Goal: Task Accomplishment & Management: Use online tool/utility

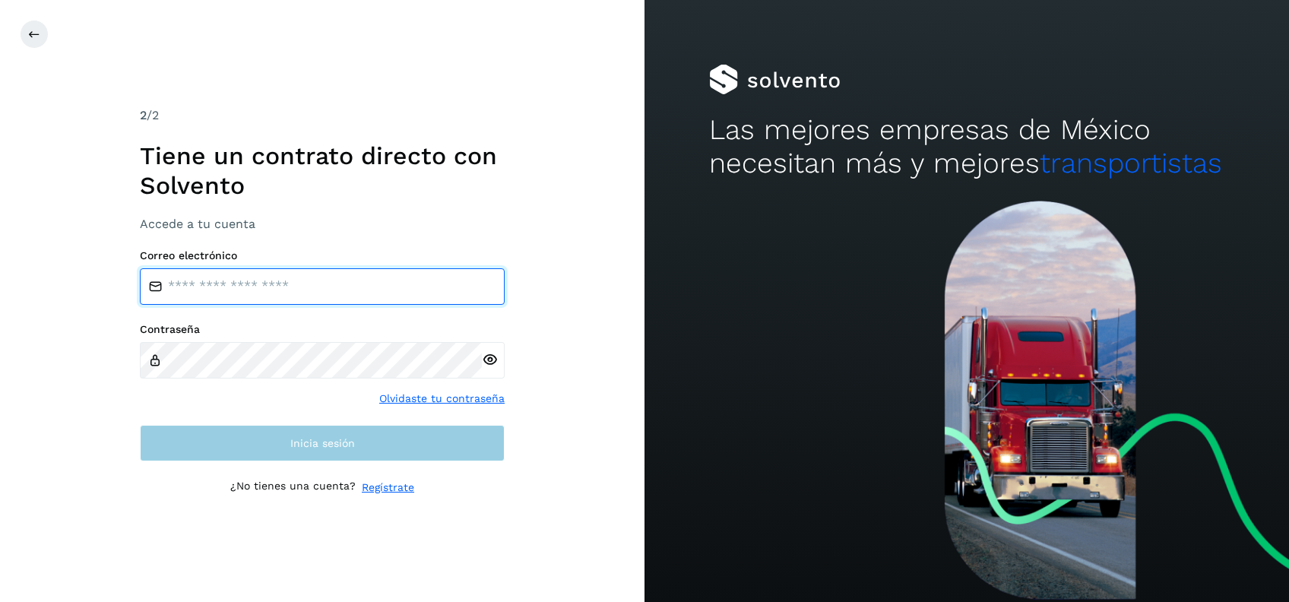
type input "**********"
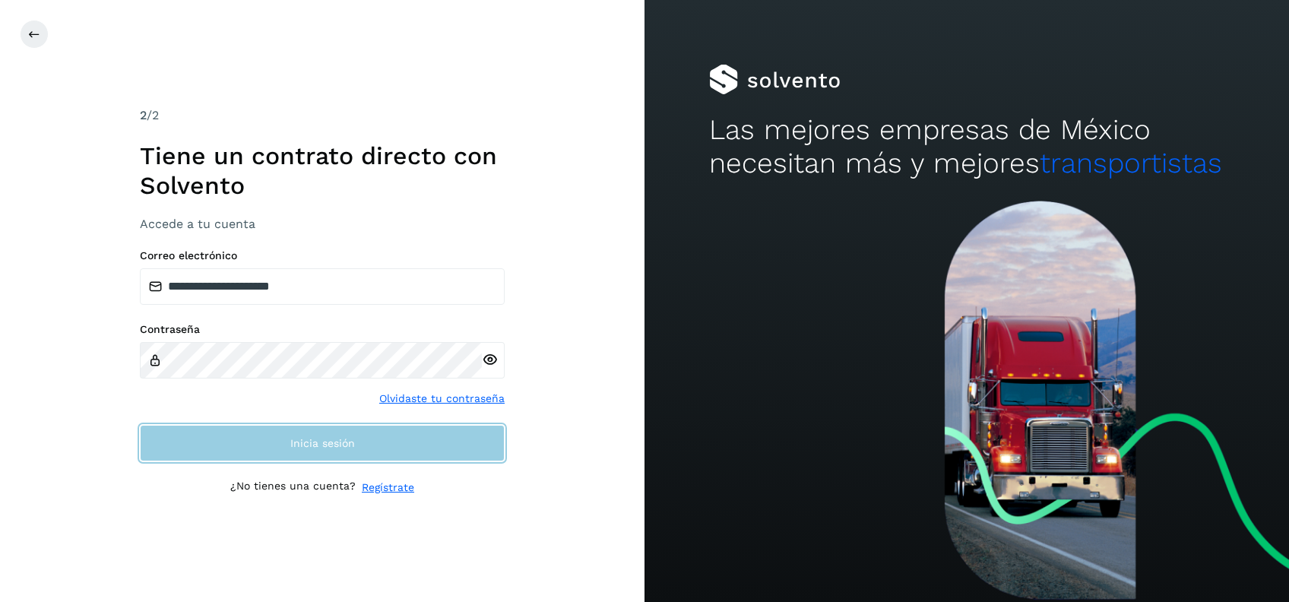
click at [410, 445] on button "Inicia sesión" at bounding box center [322, 443] width 365 height 36
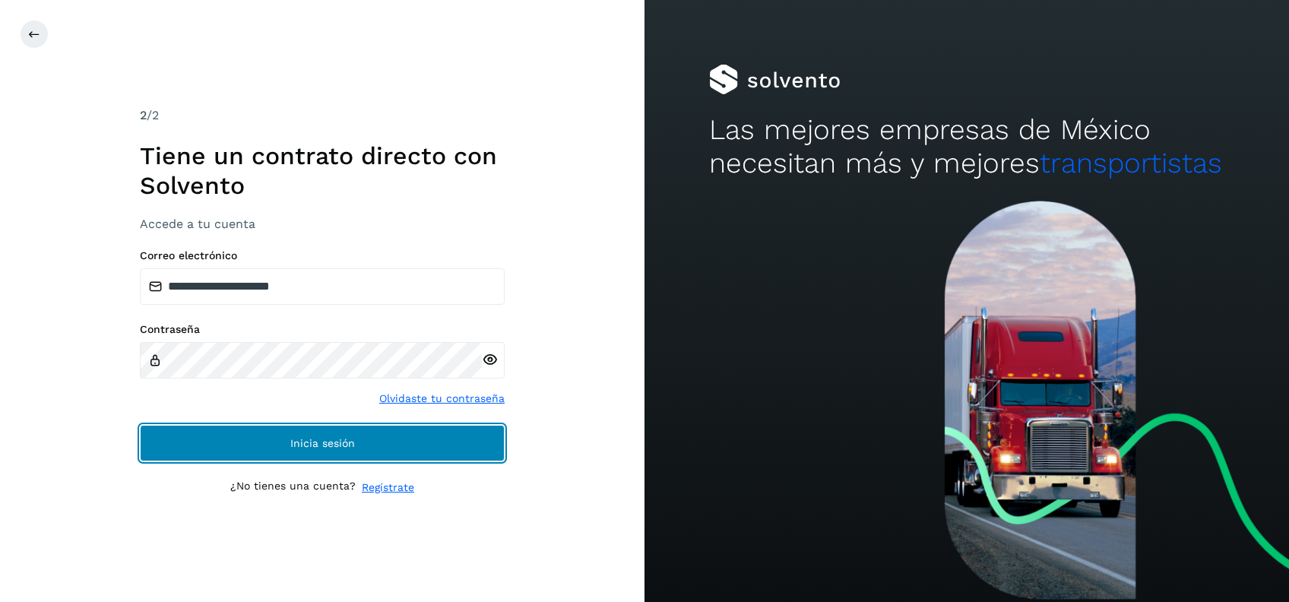
click at [332, 444] on span "Inicia sesión" at bounding box center [322, 443] width 65 height 11
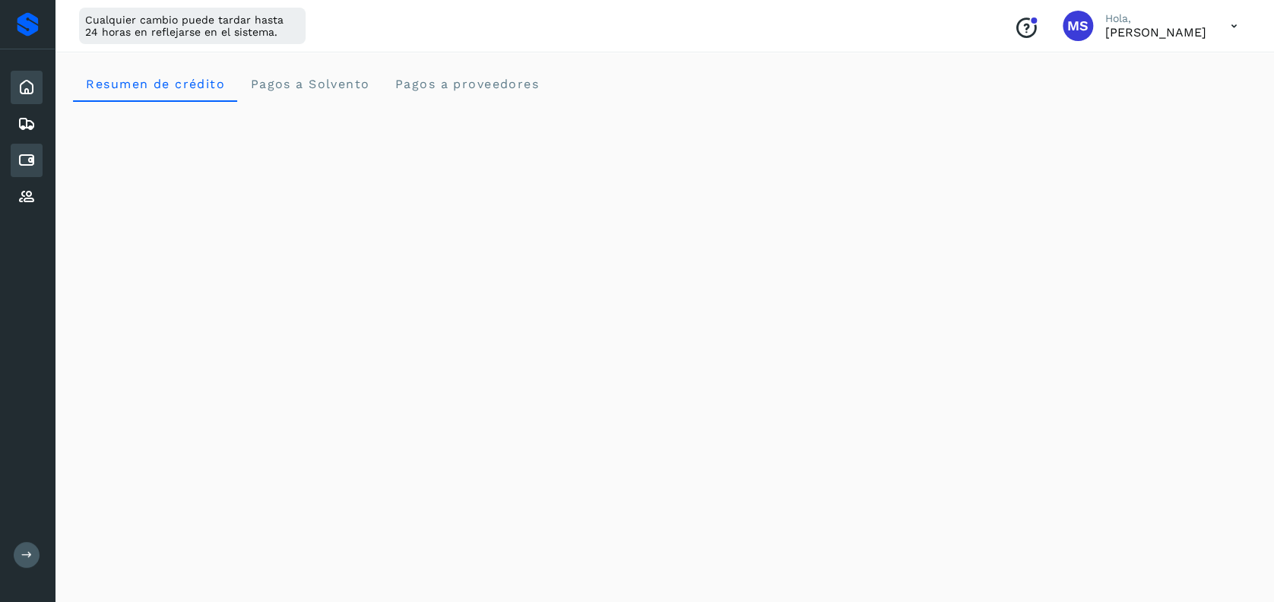
click at [29, 160] on icon at bounding box center [26, 160] width 18 height 18
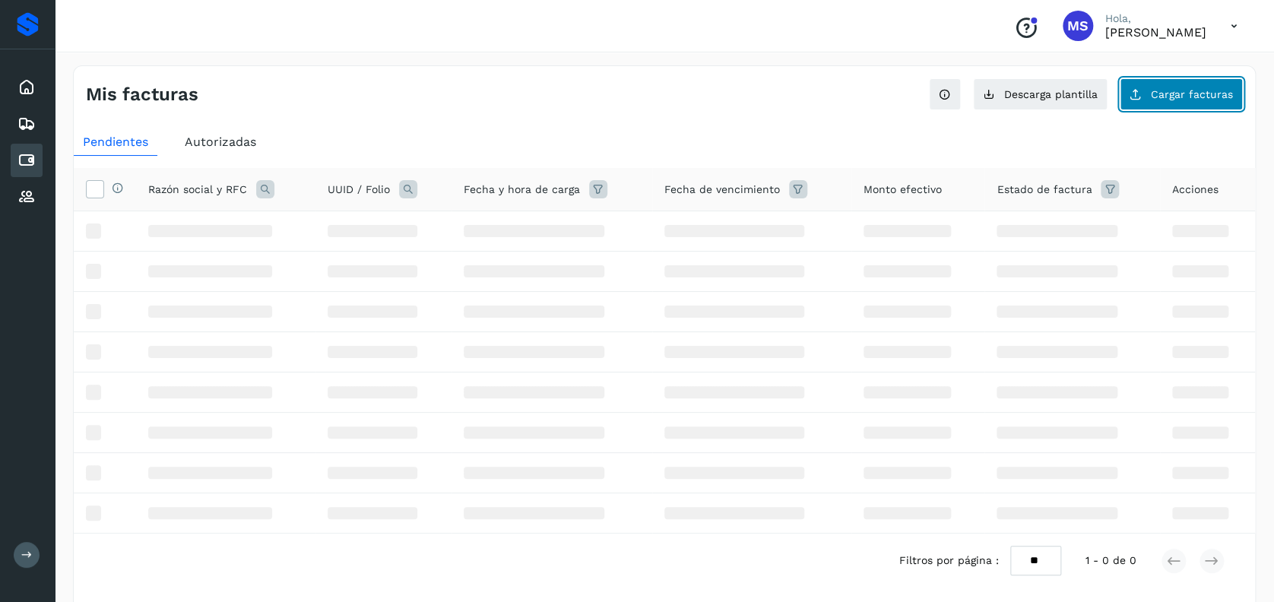
click at [1157, 100] on button "Cargar facturas" at bounding box center [1181, 94] width 123 height 32
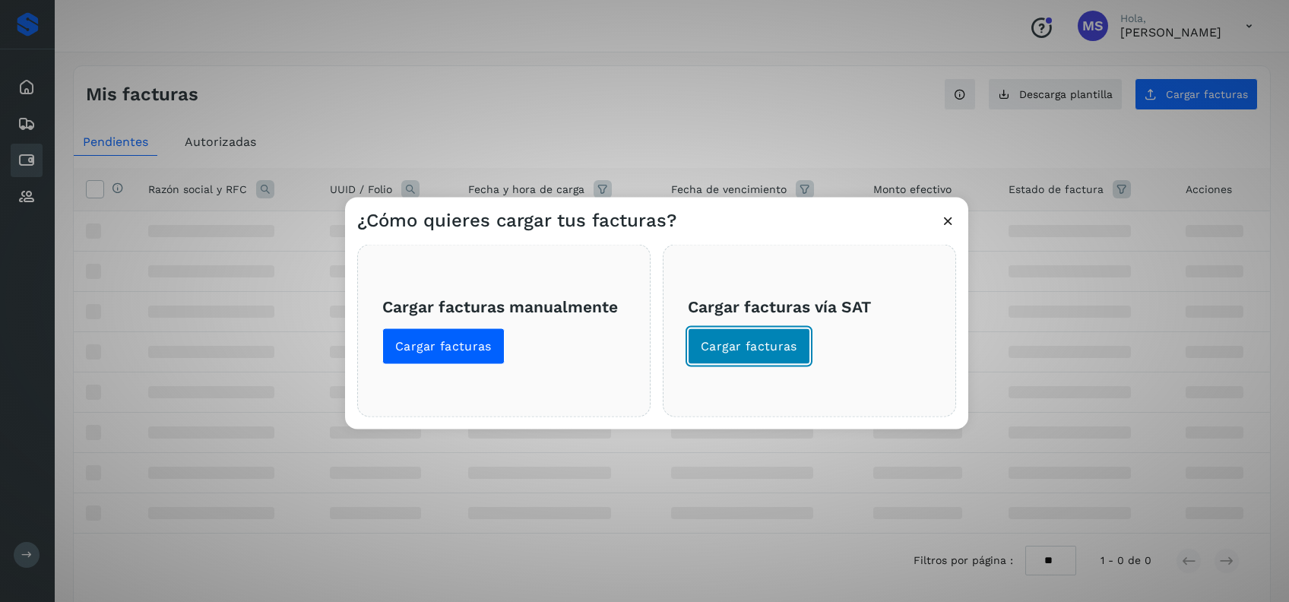
click at [771, 341] on span "Cargar facturas" at bounding box center [749, 346] width 97 height 17
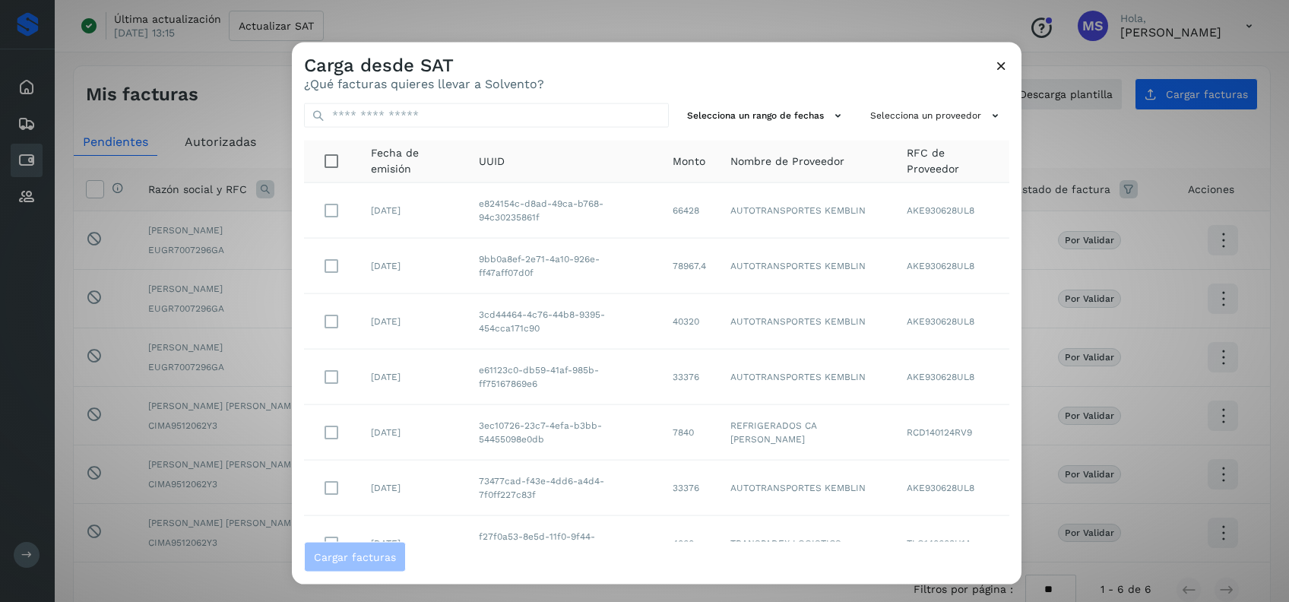
click at [1000, 65] on icon at bounding box center [1001, 66] width 16 height 16
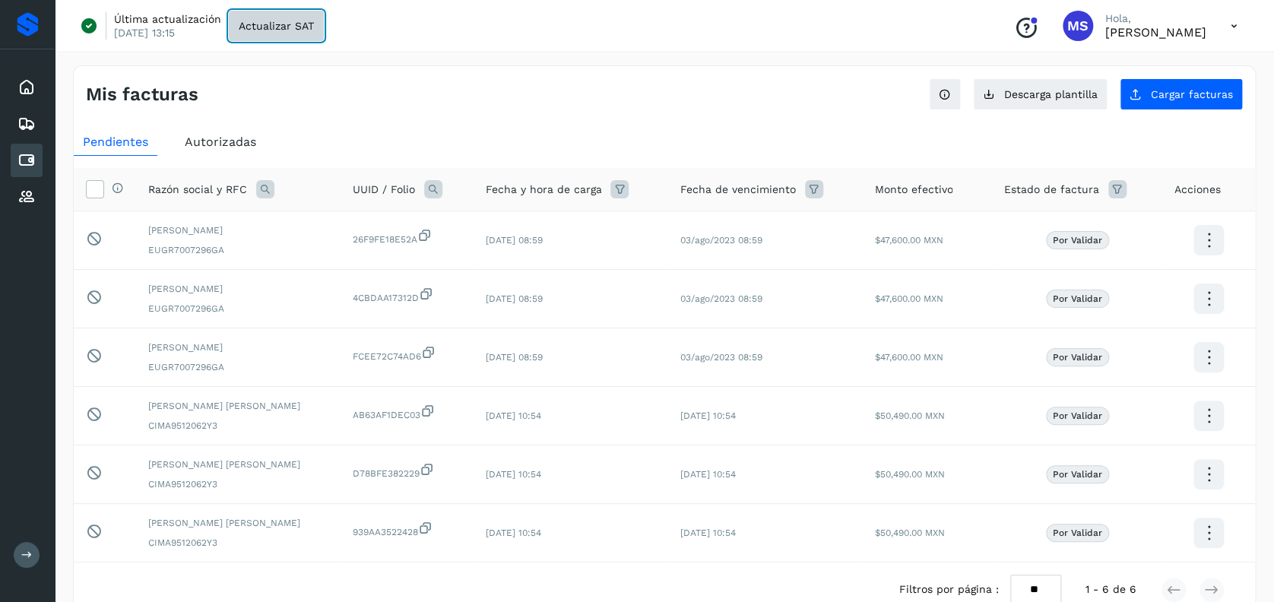
click at [309, 34] on button "Actualizar SAT" at bounding box center [276, 26] width 95 height 30
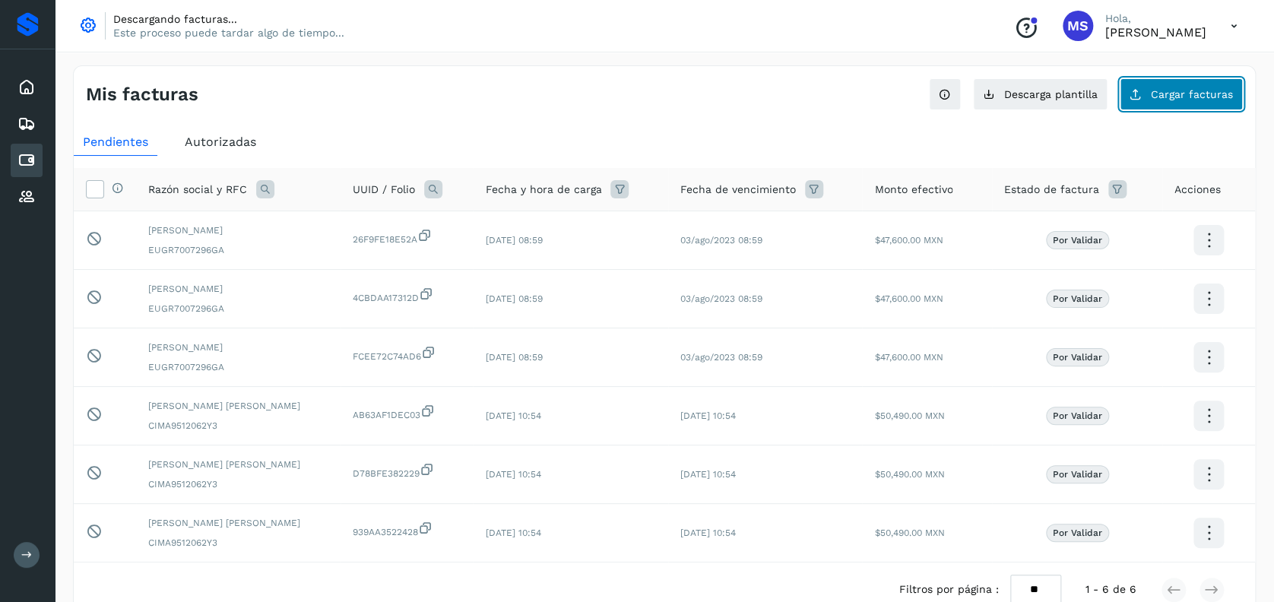
click at [1203, 106] on button "Cargar facturas" at bounding box center [1181, 94] width 123 height 32
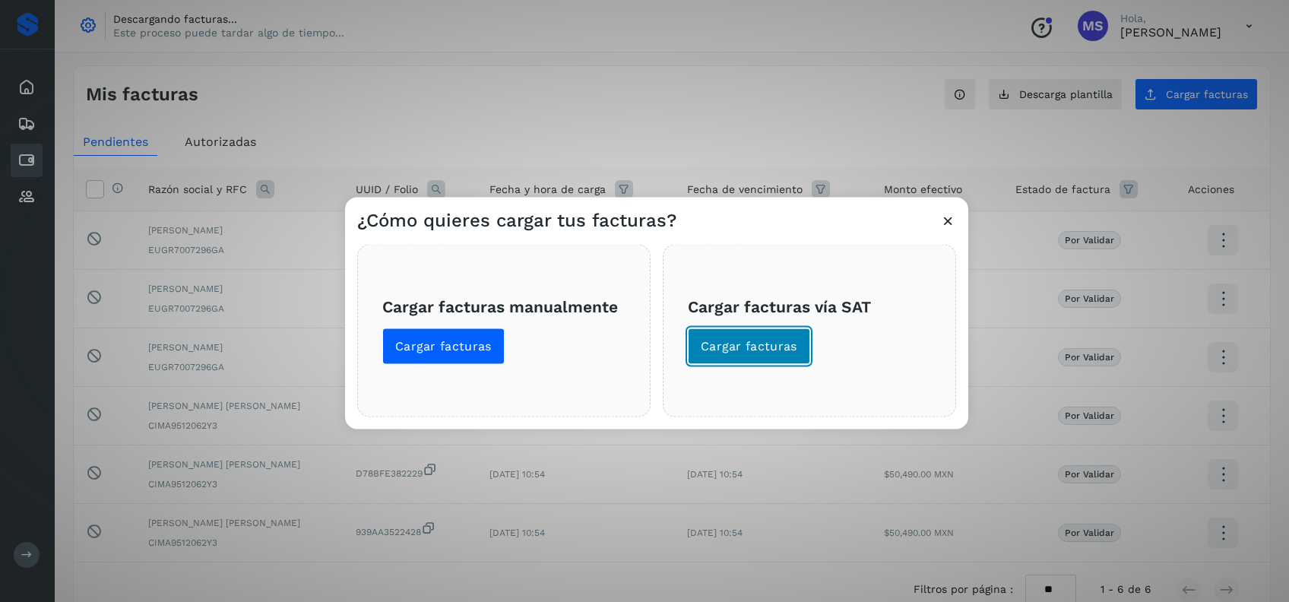
click at [775, 355] on button "Cargar facturas" at bounding box center [749, 346] width 122 height 36
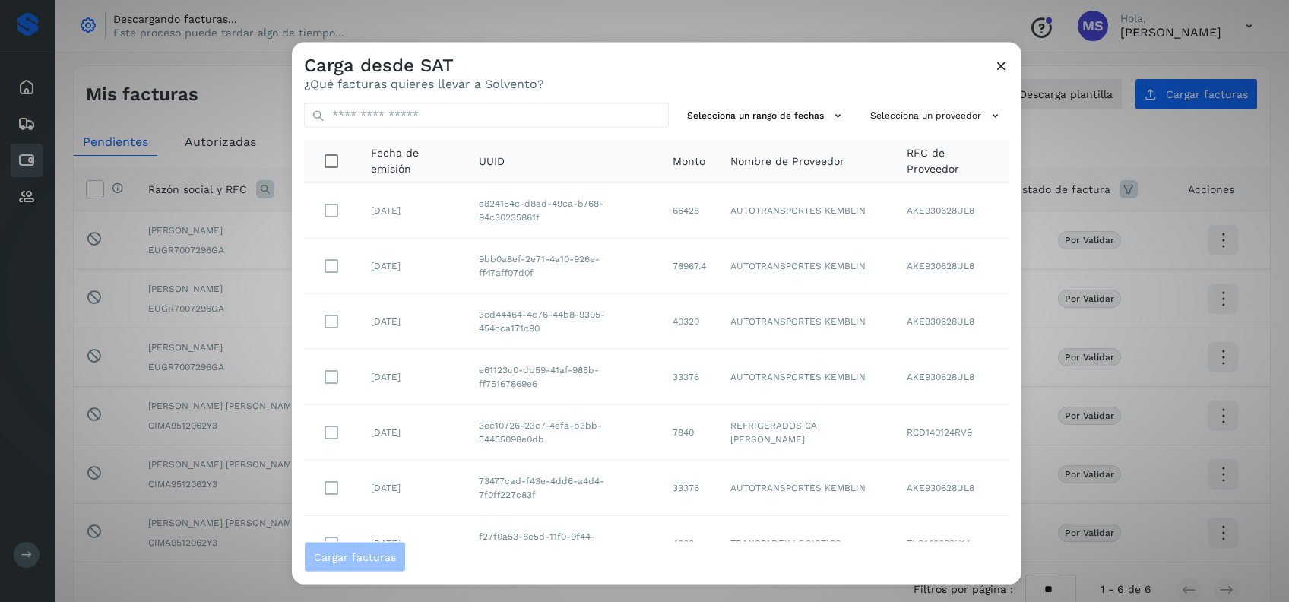
click at [1000, 62] on icon at bounding box center [1001, 66] width 16 height 16
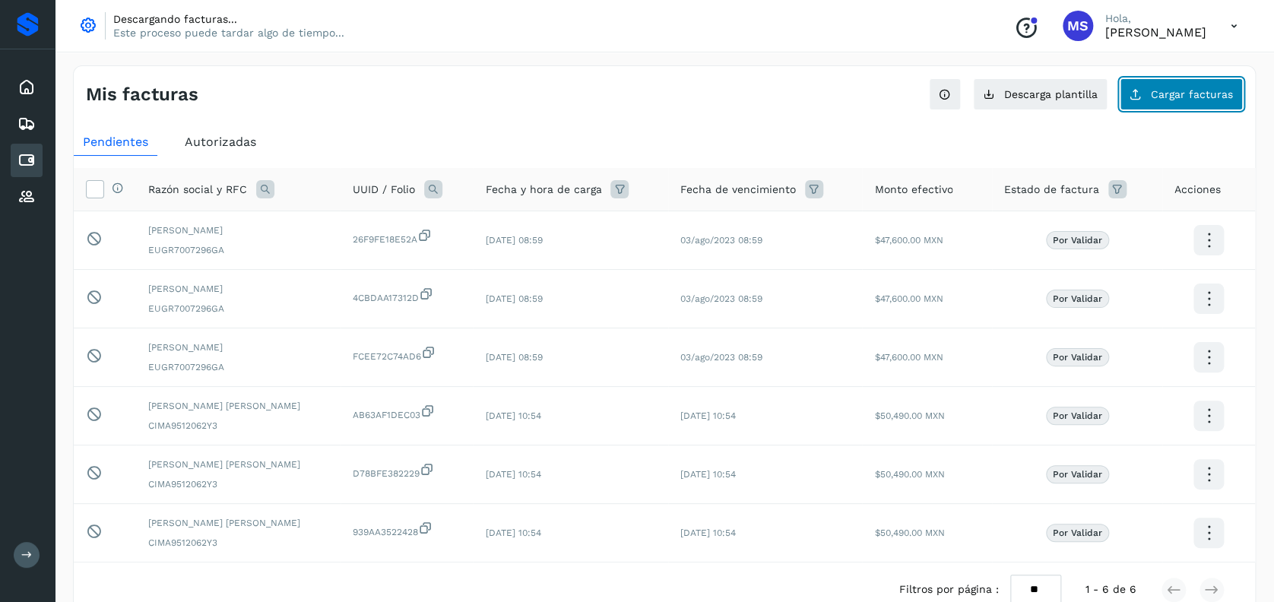
click at [1150, 107] on button "Cargar facturas" at bounding box center [1181, 94] width 123 height 32
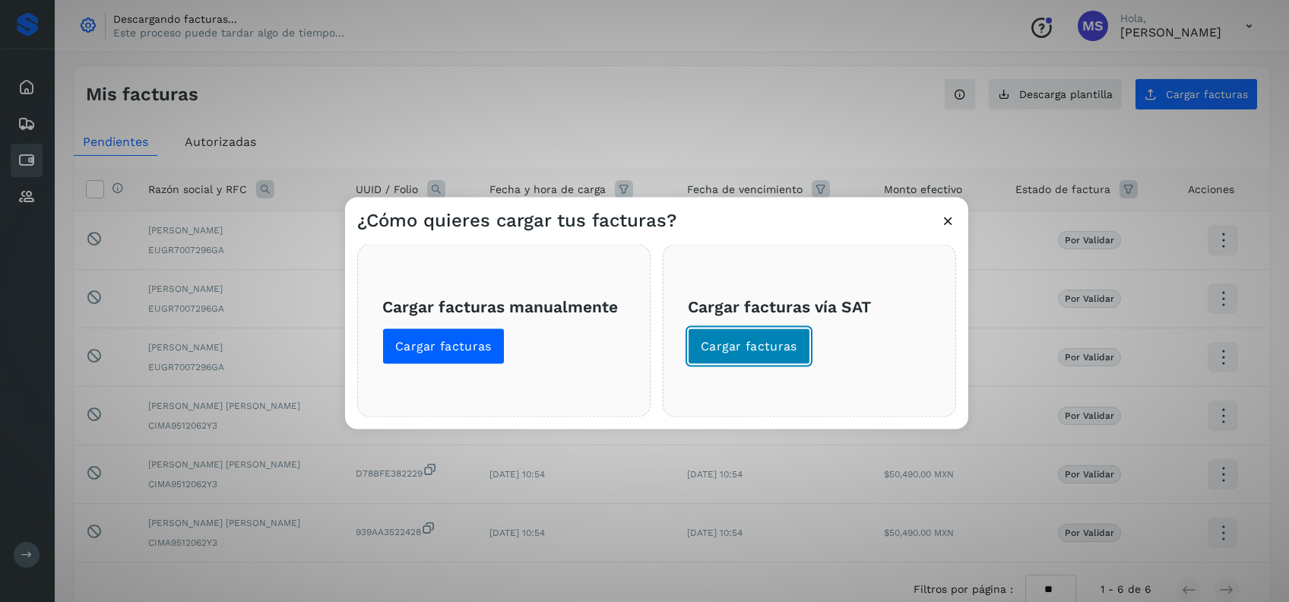
click at [778, 360] on button "Cargar facturas" at bounding box center [749, 346] width 122 height 36
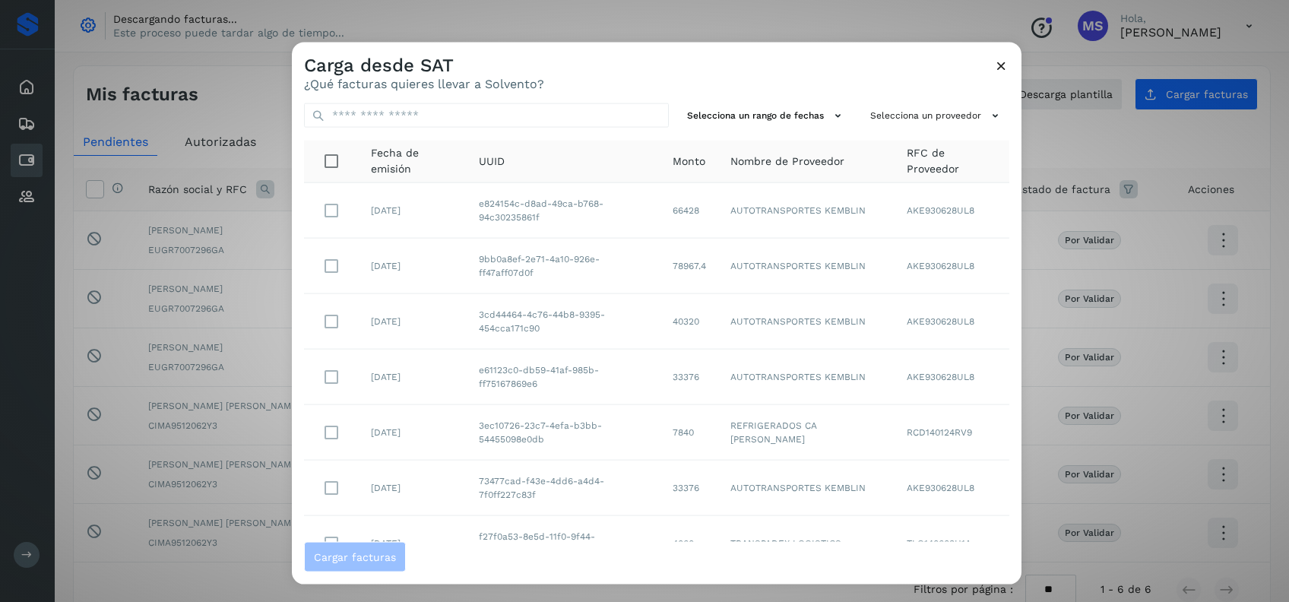
click at [1003, 59] on icon at bounding box center [1001, 66] width 16 height 16
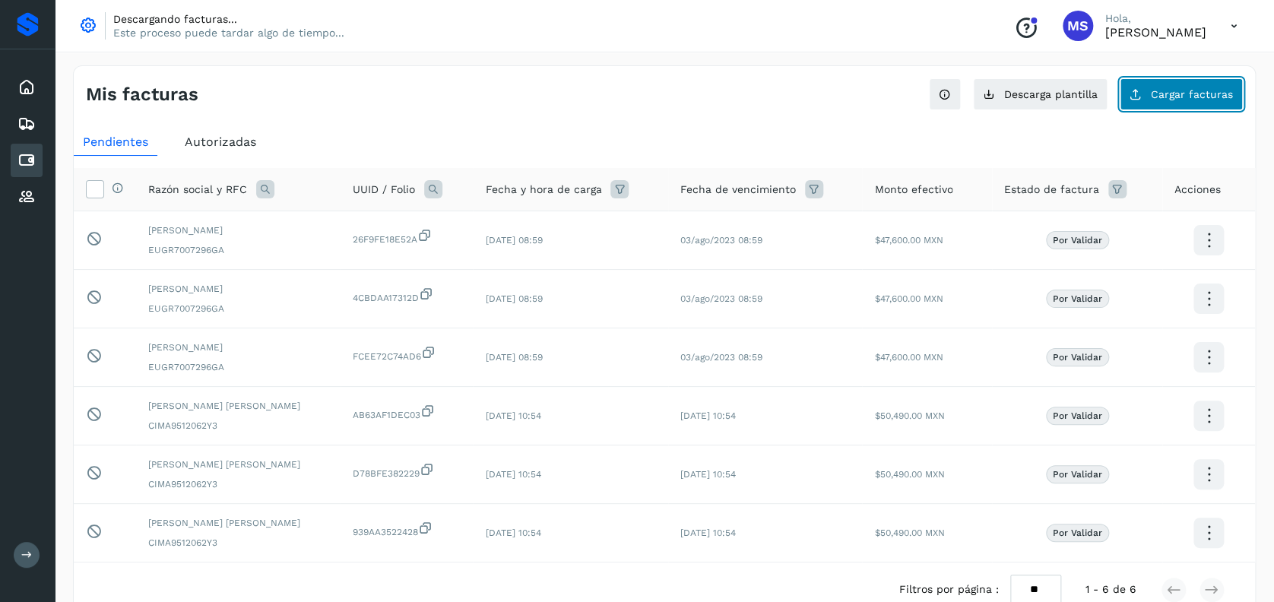
click at [1193, 85] on button "Cargar facturas" at bounding box center [1181, 94] width 123 height 32
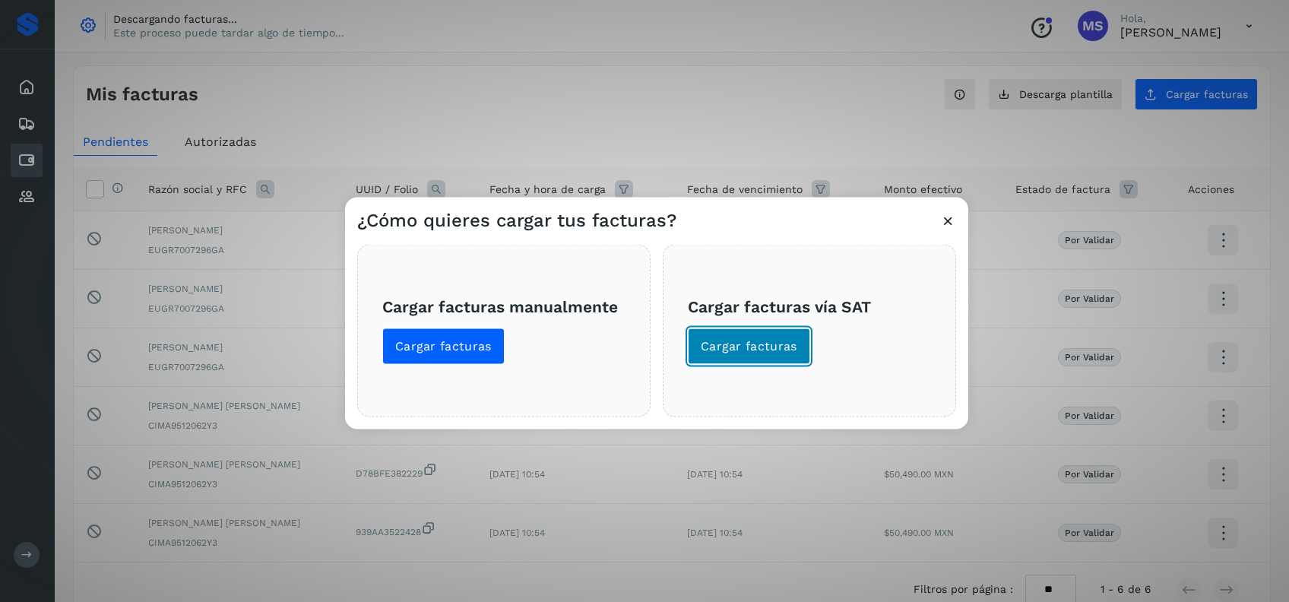
click at [775, 339] on span "Cargar facturas" at bounding box center [749, 346] width 97 height 17
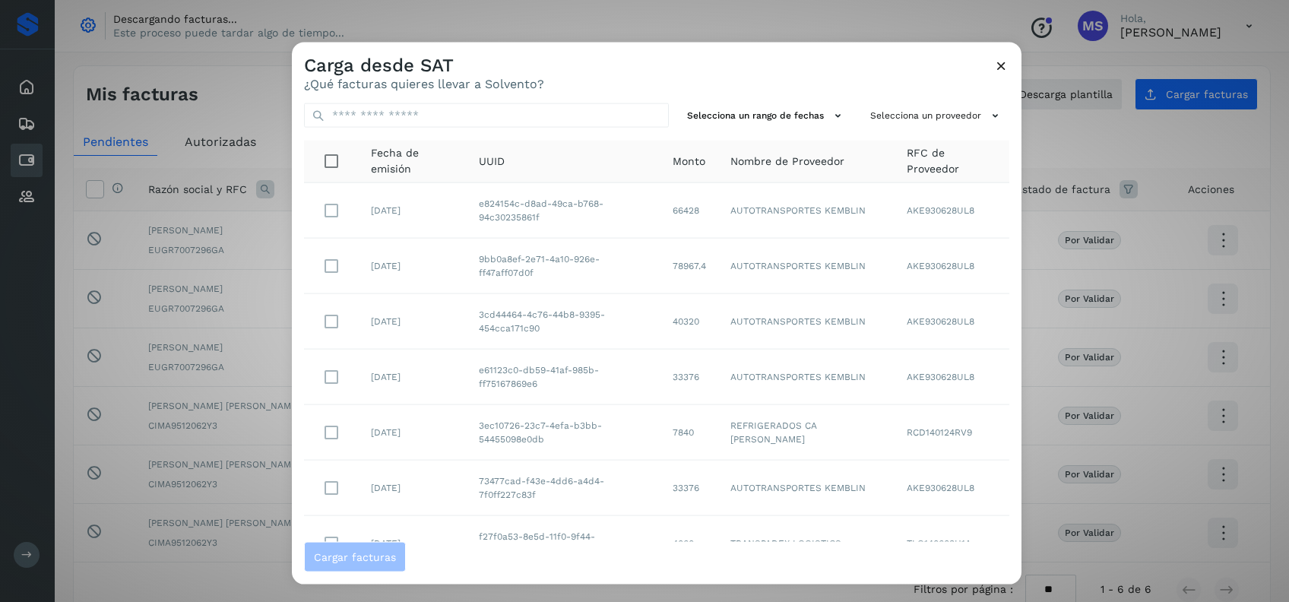
click at [996, 63] on icon at bounding box center [1001, 66] width 16 height 16
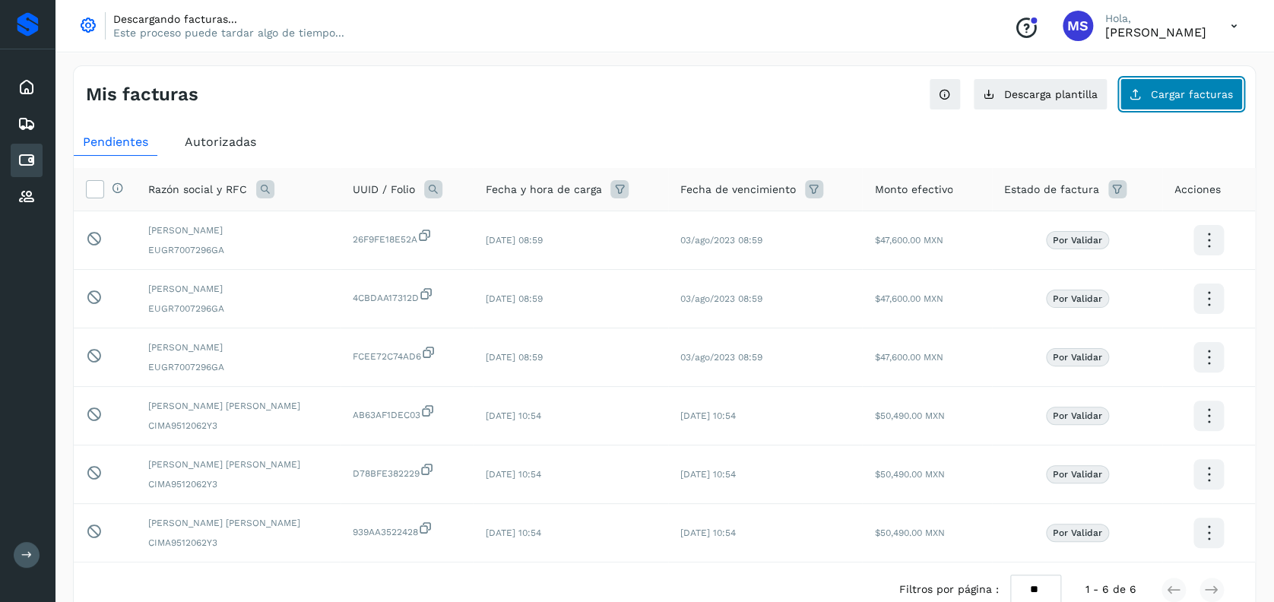
click at [1180, 99] on span "Cargar facturas" at bounding box center [1192, 94] width 82 height 11
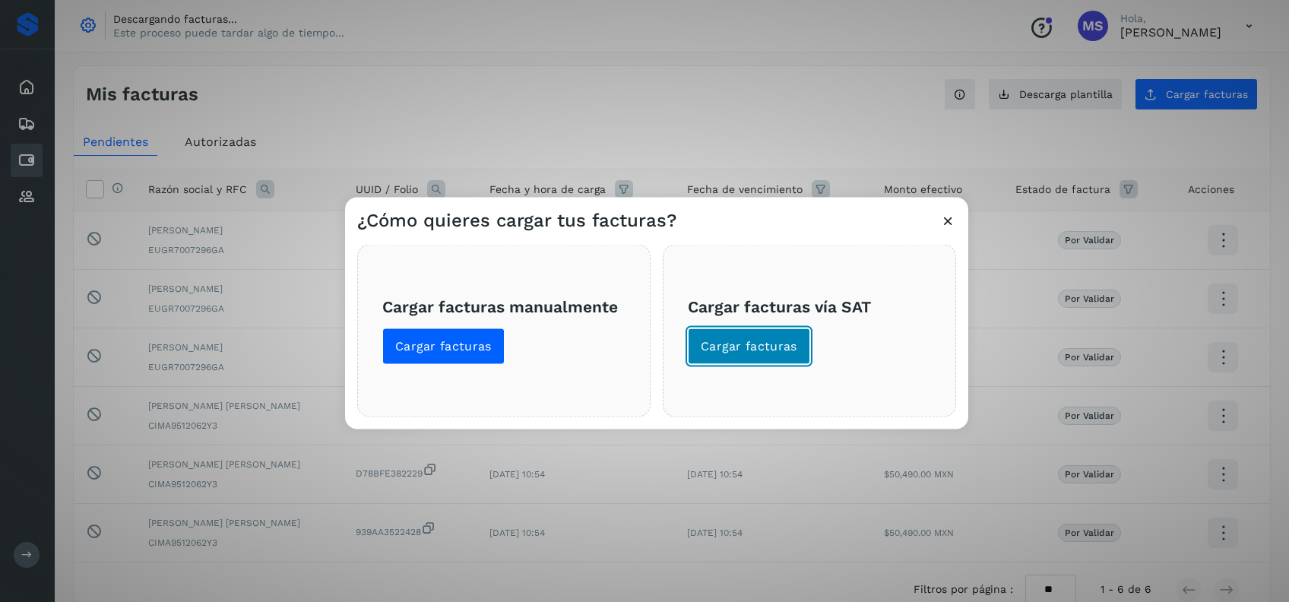
click at [753, 333] on button "Cargar facturas" at bounding box center [749, 346] width 122 height 36
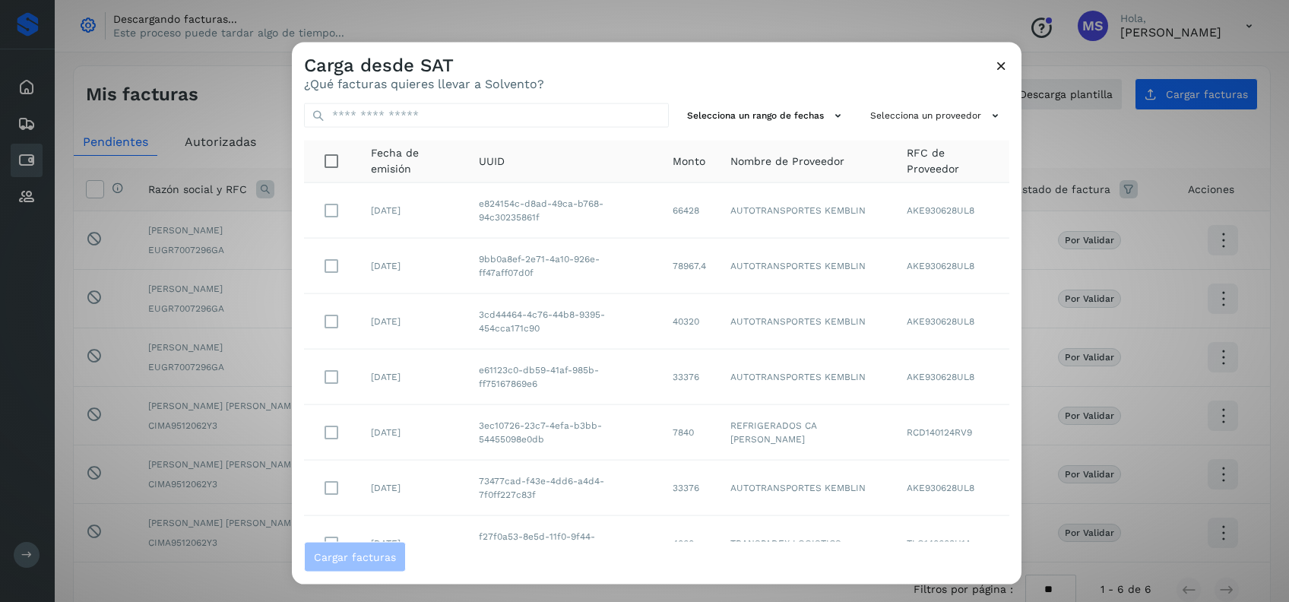
click at [1002, 71] on icon at bounding box center [1001, 66] width 16 height 16
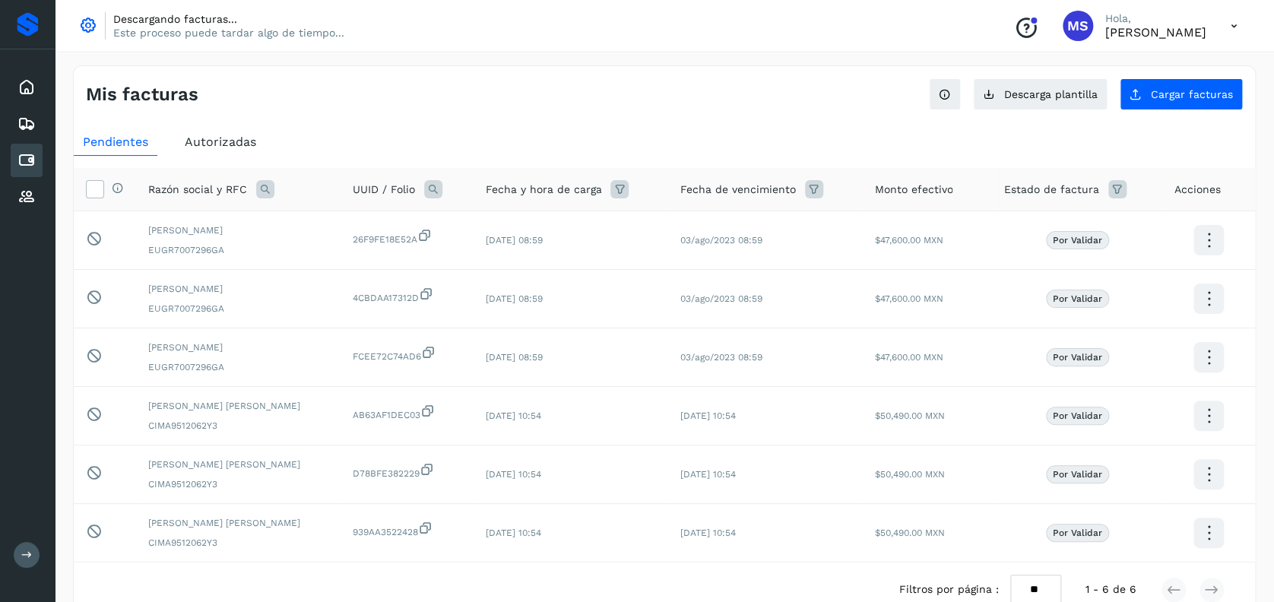
click at [277, 24] on p "Descargando facturas..." at bounding box center [228, 19] width 231 height 14
click at [1177, 103] on button "Cargar facturas" at bounding box center [1181, 94] width 123 height 32
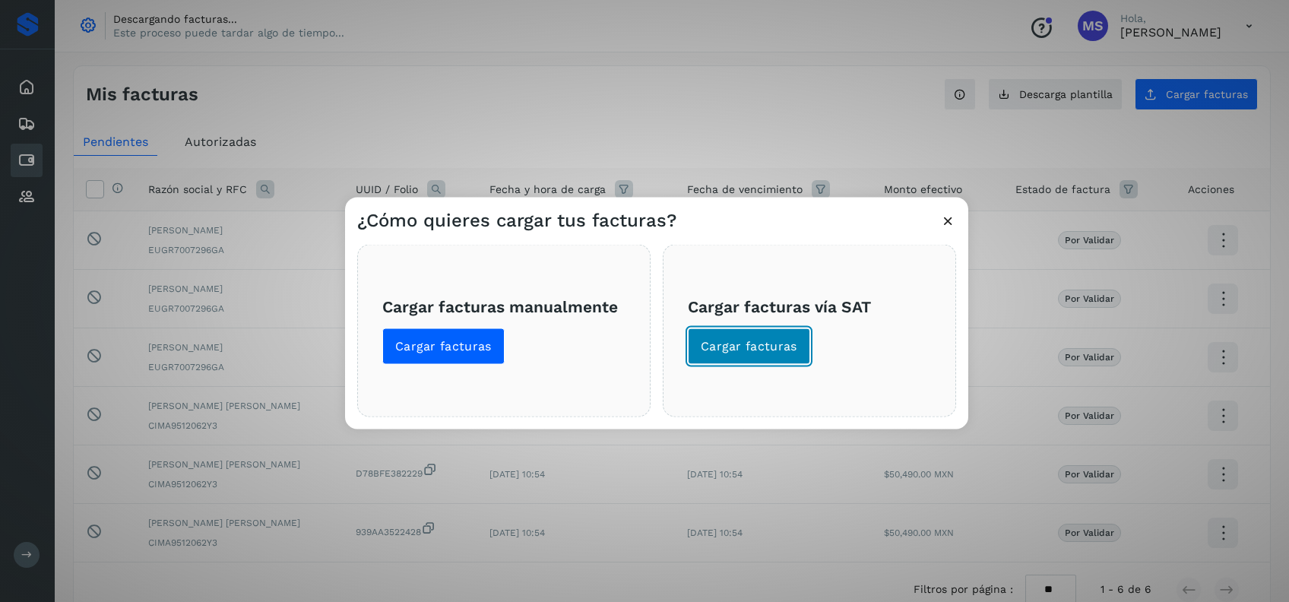
click at [736, 331] on button "Cargar facturas" at bounding box center [749, 346] width 122 height 36
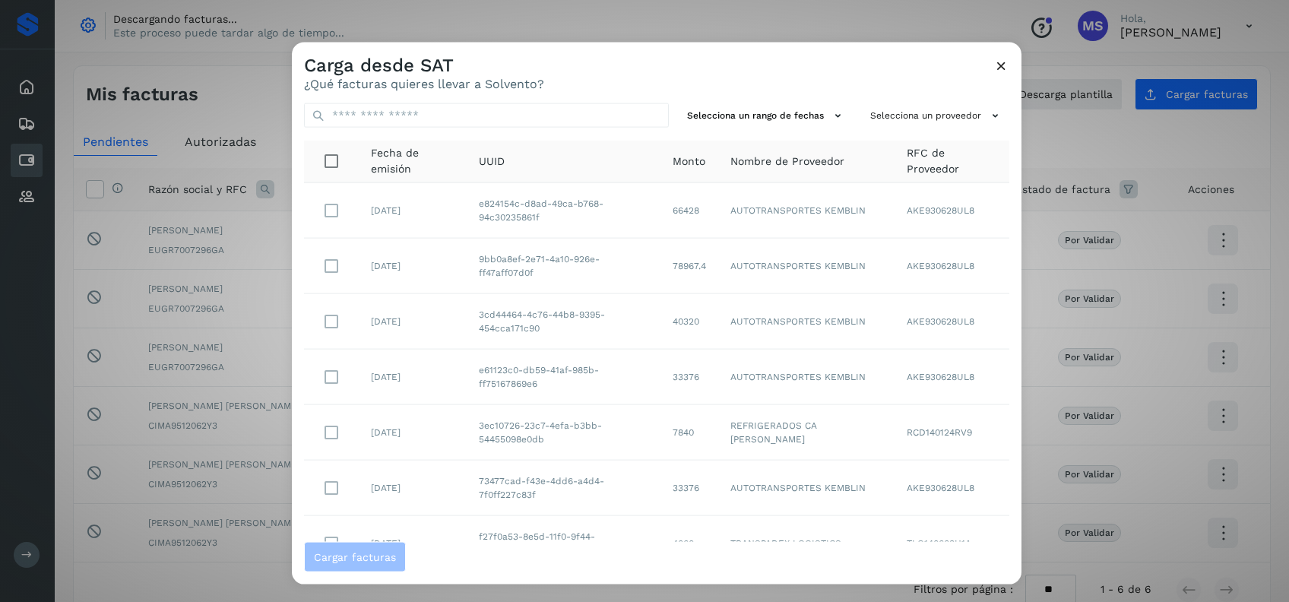
click at [1009, 67] on div "Carga desde SAT ¿Qué facturas quieres llevar a Solvento?" at bounding box center [657, 67] width 730 height 49
click at [1003, 67] on icon at bounding box center [1001, 66] width 16 height 16
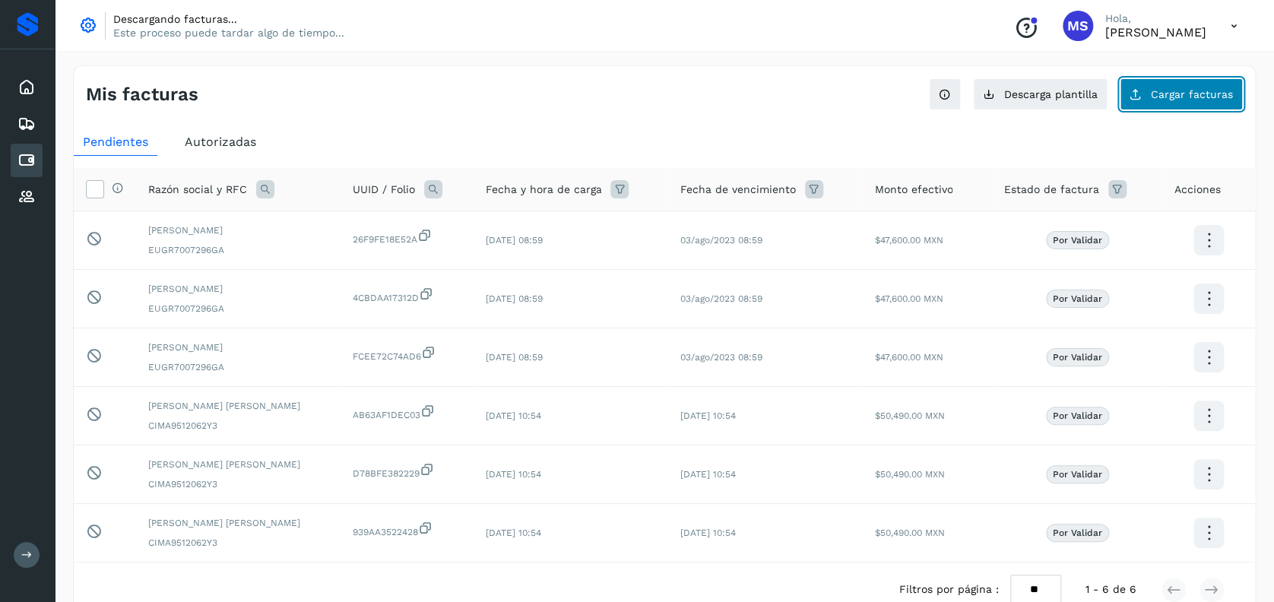
click at [1176, 106] on button "Cargar facturas" at bounding box center [1181, 94] width 123 height 32
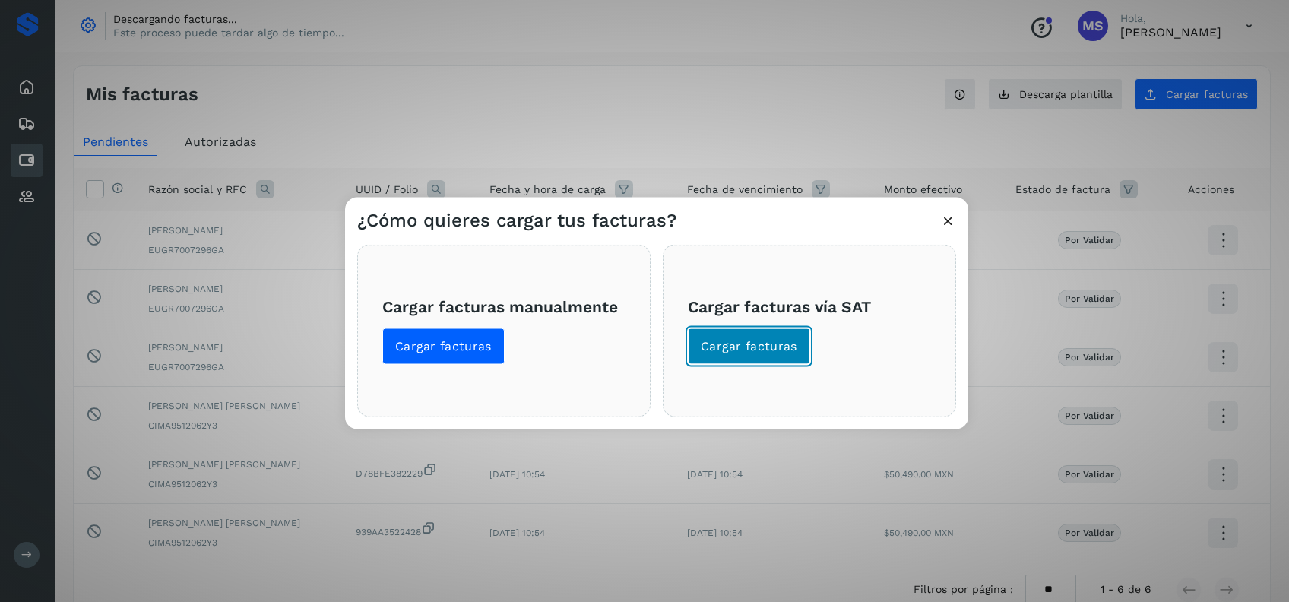
click at [752, 356] on button "Cargar facturas" at bounding box center [749, 346] width 122 height 36
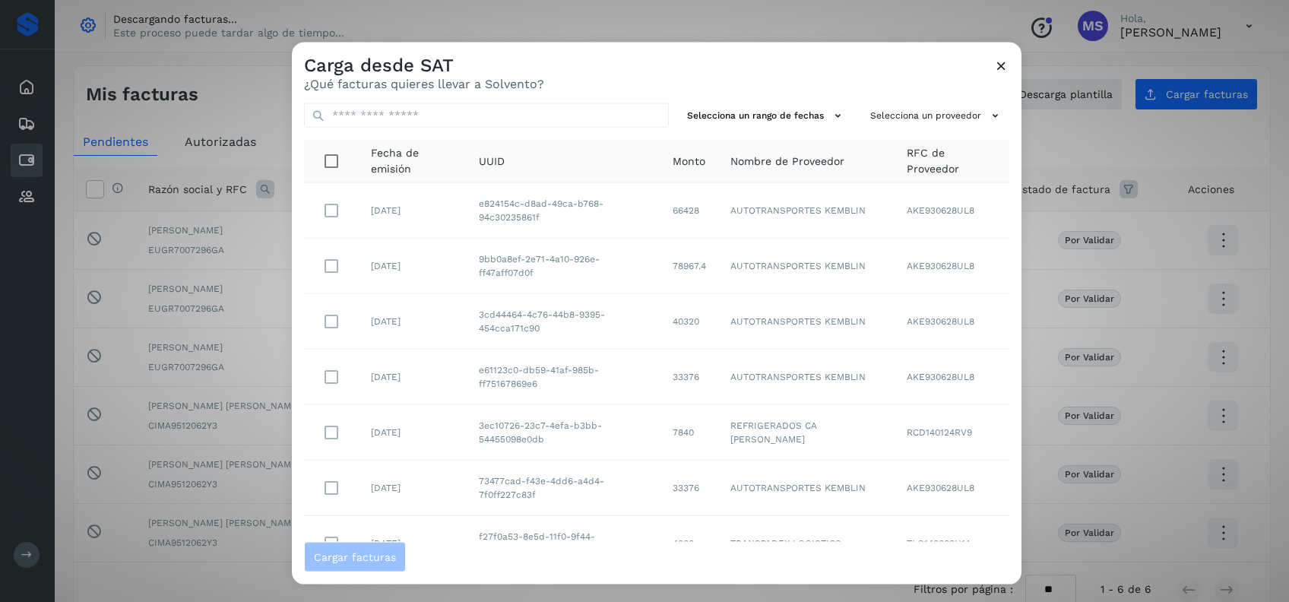
click at [1005, 71] on icon at bounding box center [1001, 66] width 16 height 16
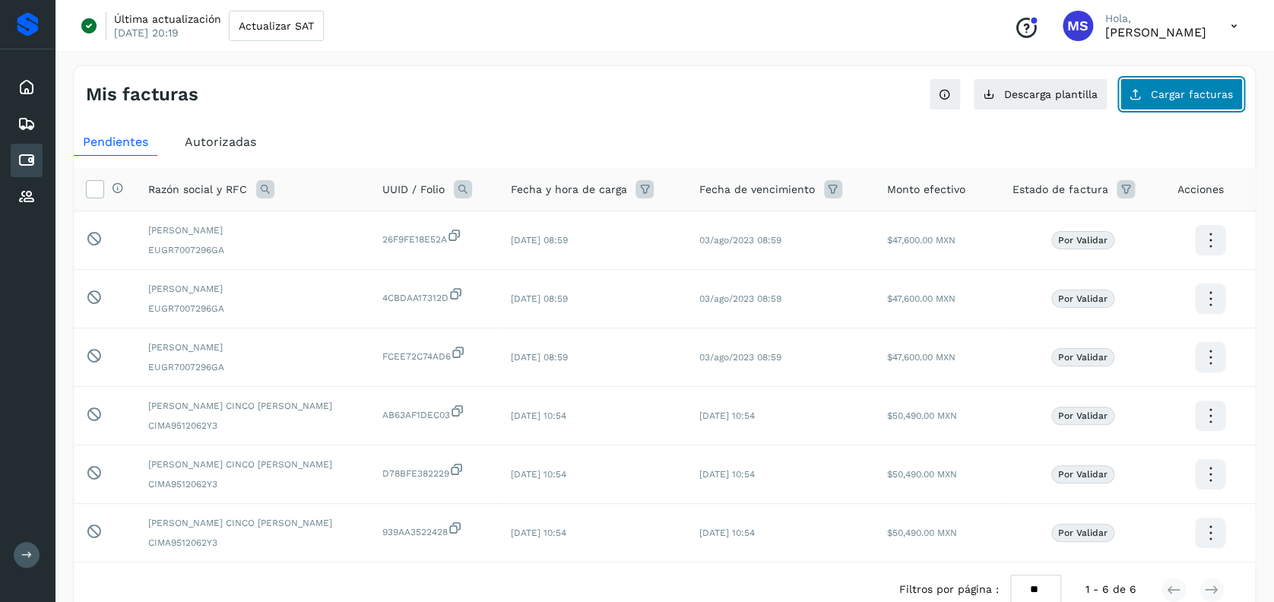
click at [1174, 86] on button "Cargar facturas" at bounding box center [1181, 94] width 123 height 32
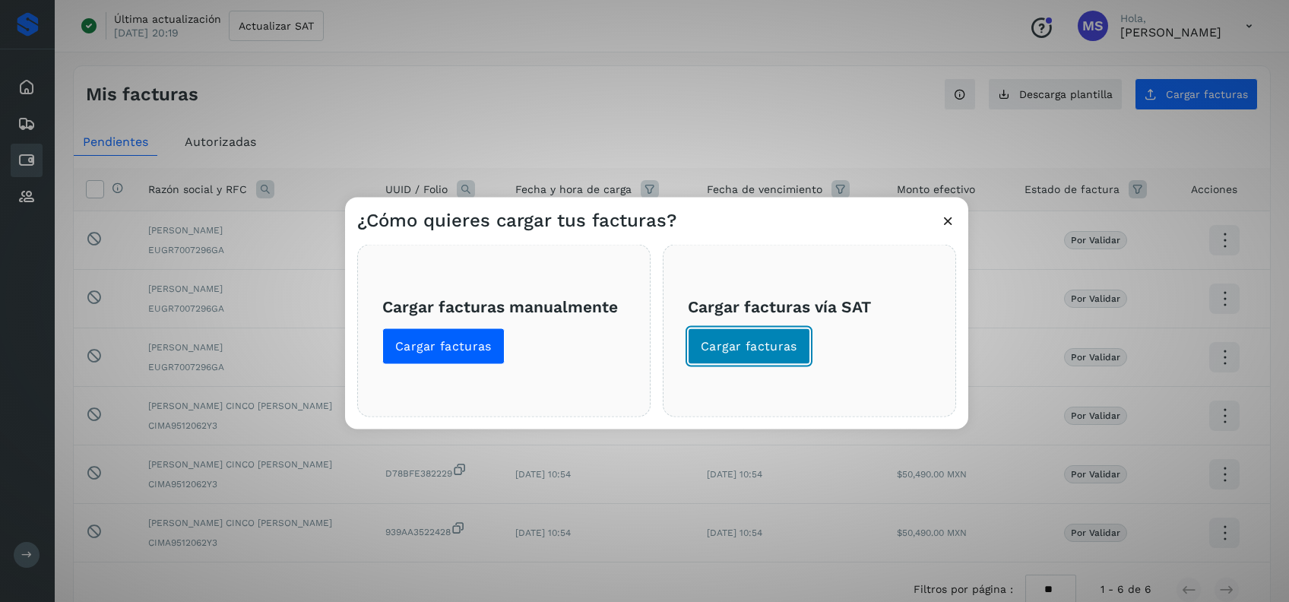
click at [738, 349] on span "Cargar facturas" at bounding box center [749, 346] width 97 height 17
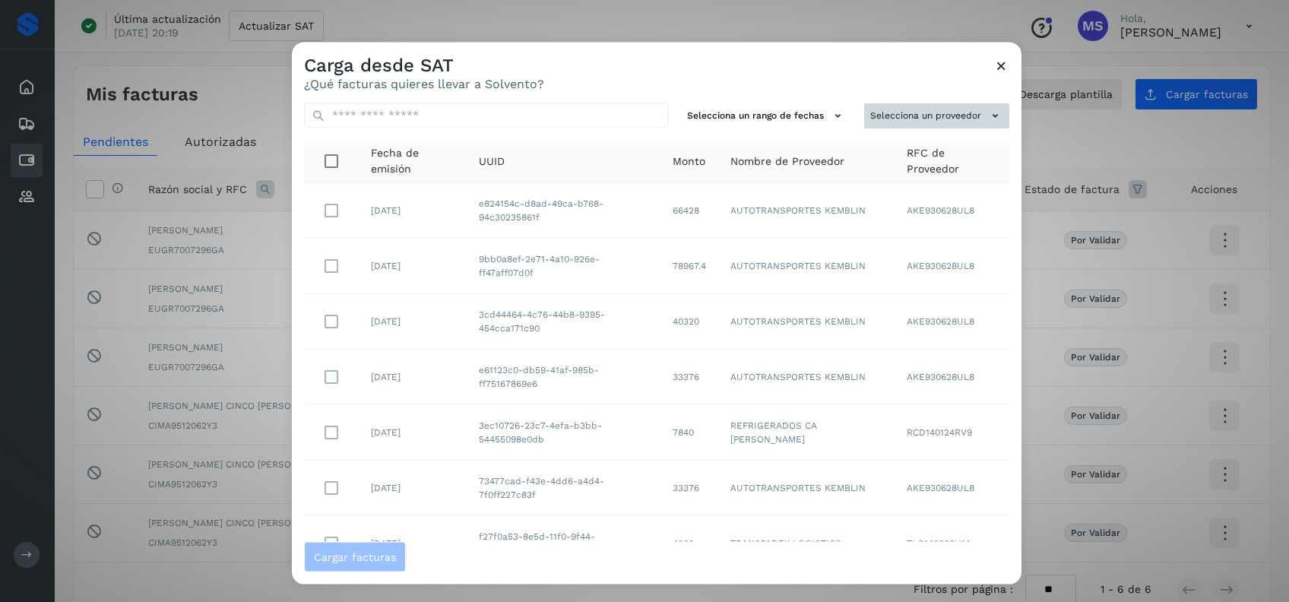
click at [885, 119] on button "Selecciona un proveedor" at bounding box center [936, 115] width 145 height 25
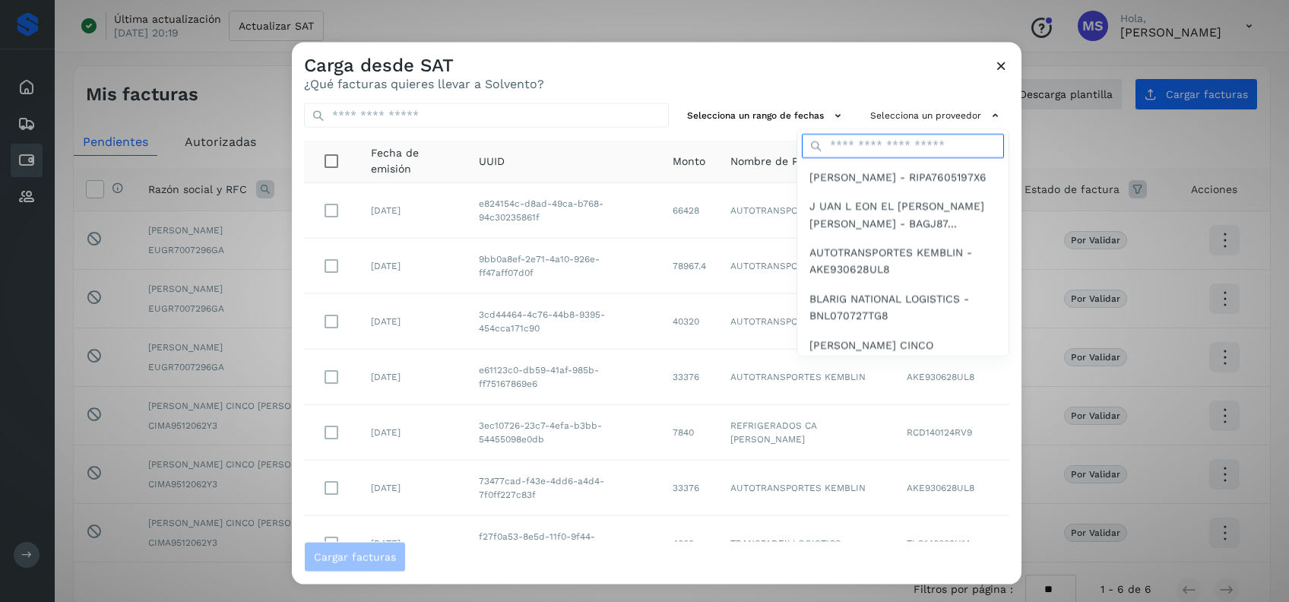
click at [885, 144] on input "text" at bounding box center [903, 145] width 202 height 24
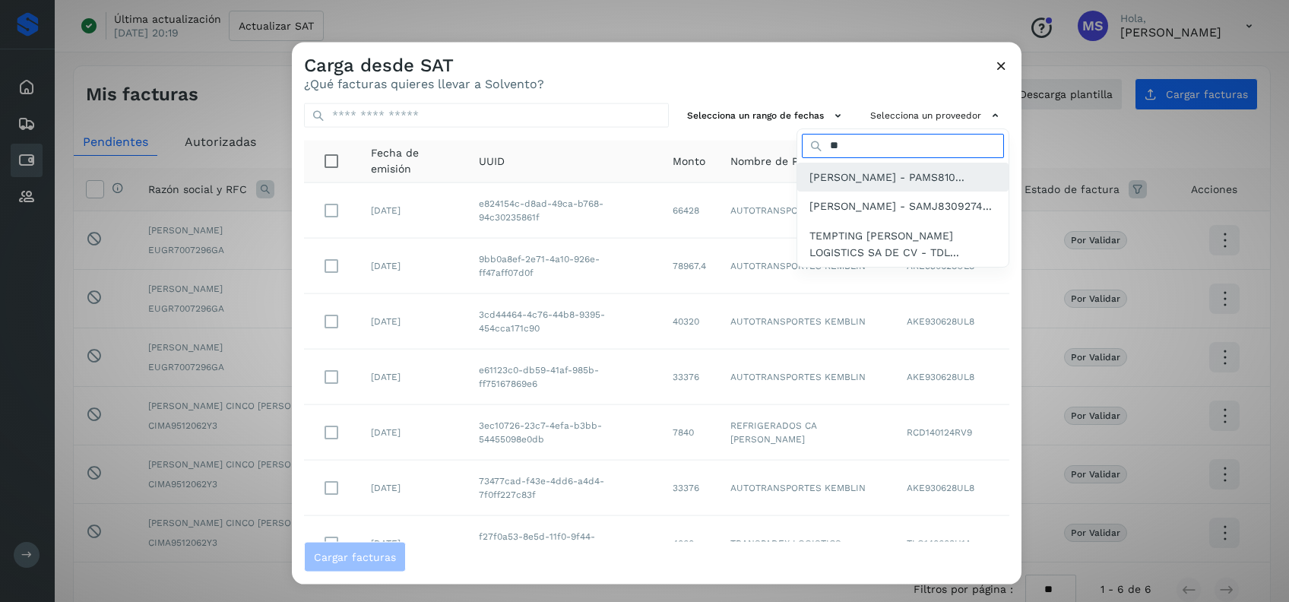
type input "**"
click at [816, 172] on span "SAUL ARMANDO PALACIOS MARTINEZ - PAMS810..." at bounding box center [886, 176] width 155 height 17
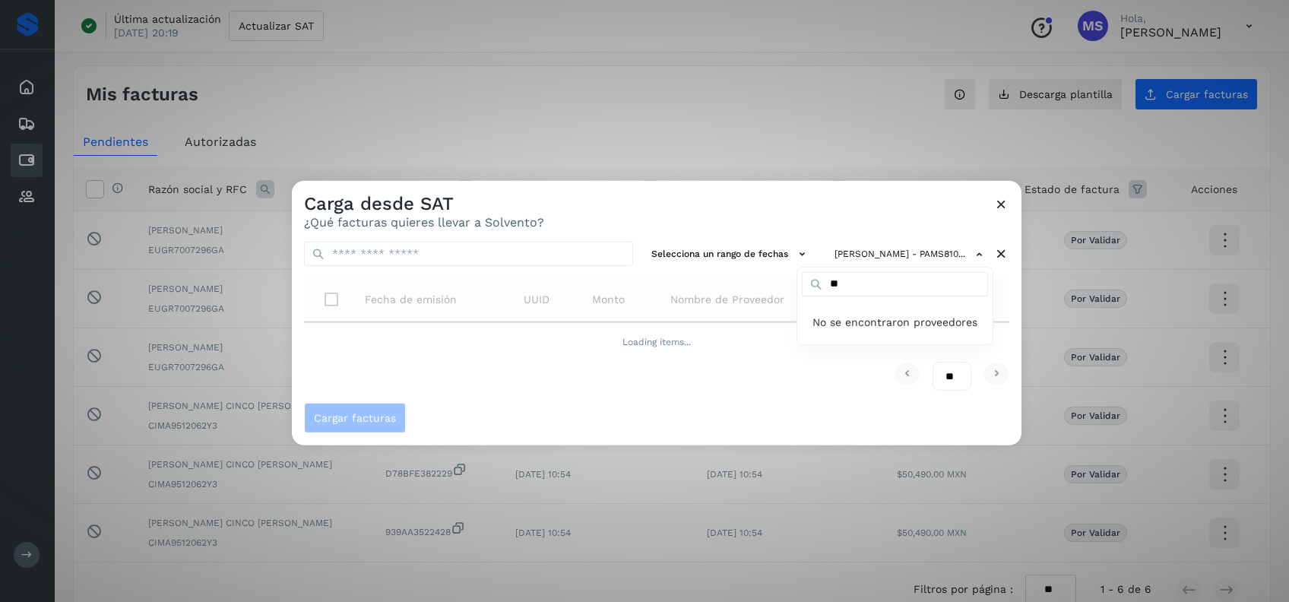
click at [751, 601] on html "Inicio Embarques Cuentas por pagar Proveedores Salir Última actualización 07/oc…" at bounding box center [644, 351] width 1289 height 703
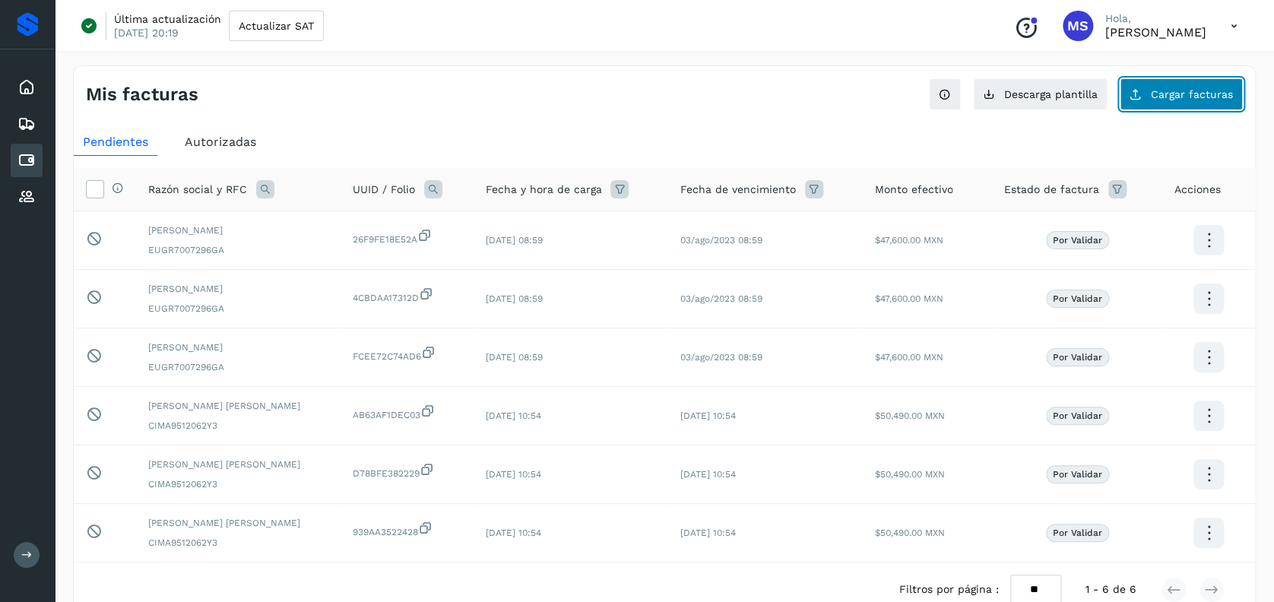
click at [1167, 79] on button "Cargar facturas" at bounding box center [1181, 94] width 123 height 32
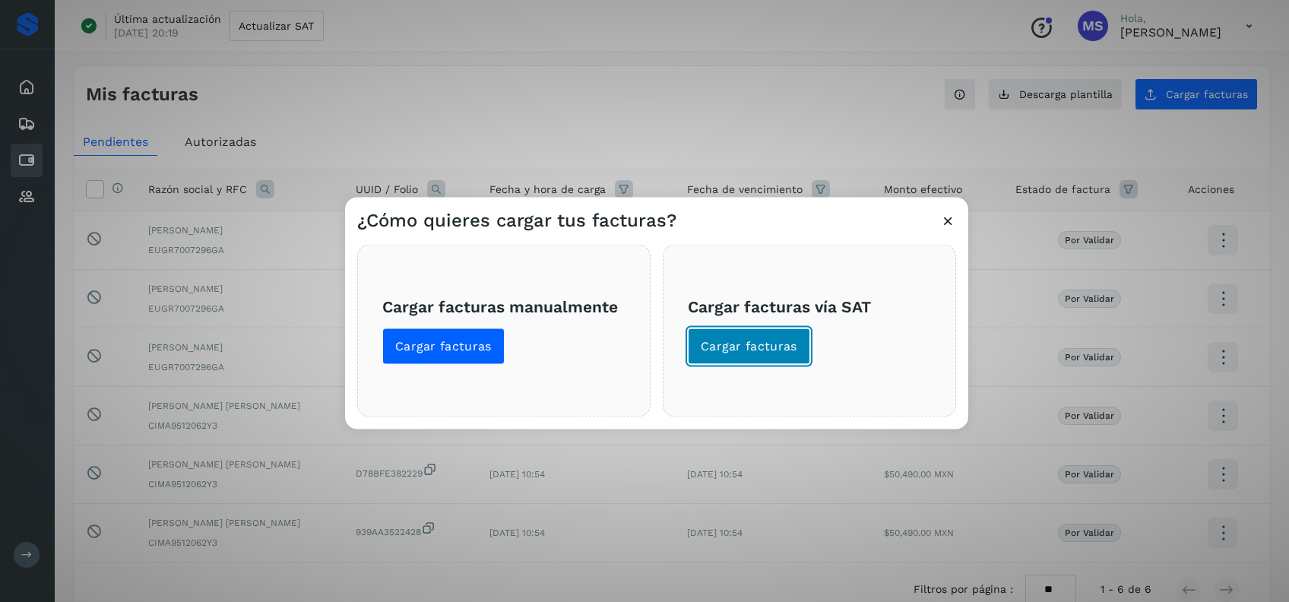
click at [711, 353] on span "Cargar facturas" at bounding box center [749, 346] width 97 height 17
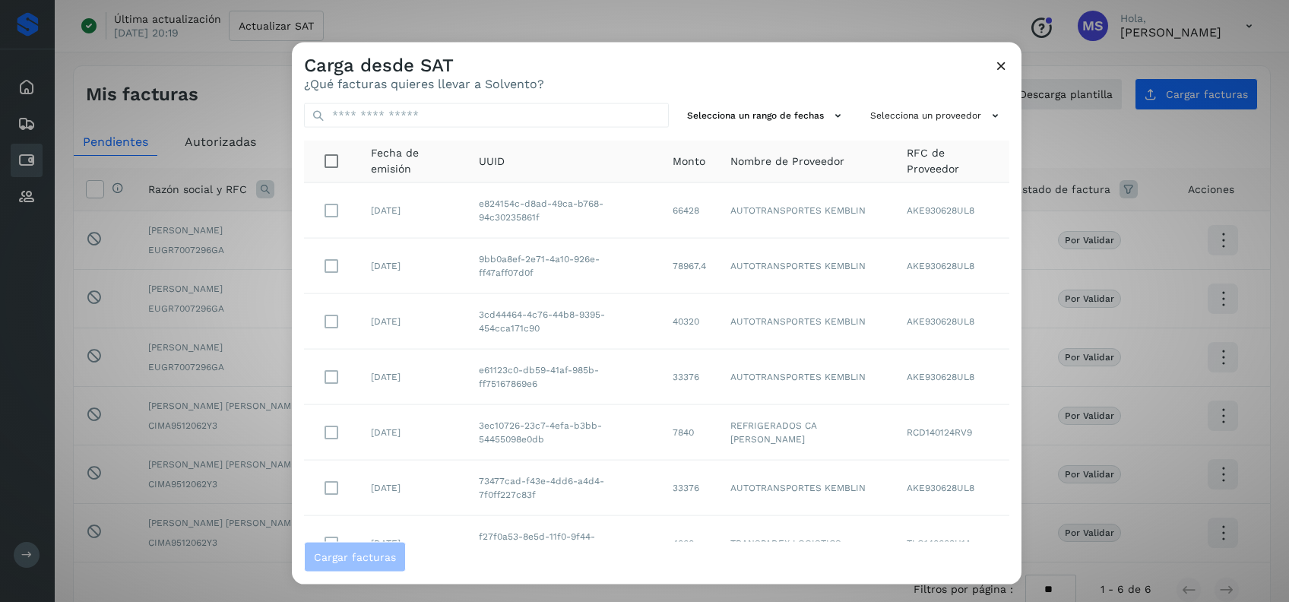
click at [973, 97] on div "Selecciona un rango de fechas Selecciona un proveedor Fecha de emisión UUID Mon…" at bounding box center [657, 316] width 730 height 451
click at [952, 109] on button "Selecciona un proveedor" at bounding box center [936, 115] width 145 height 25
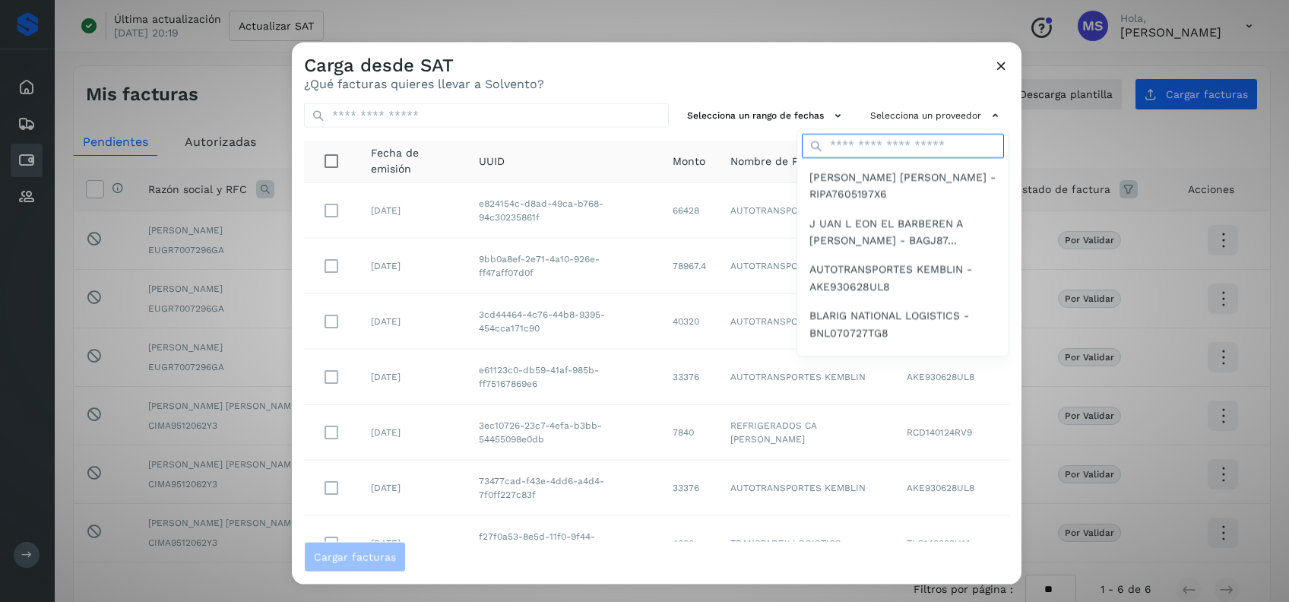
click at [905, 137] on input "text" at bounding box center [903, 145] width 202 height 24
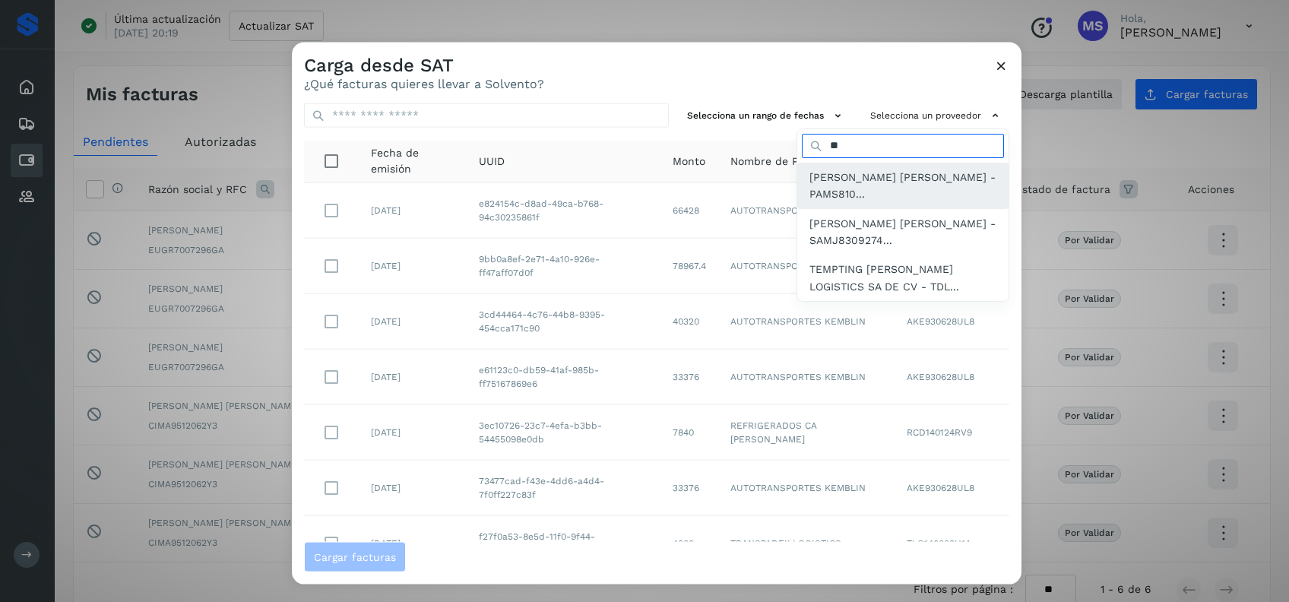
type input "**"
click at [821, 186] on span "[PERSON_NAME] [PERSON_NAME] - PAMS810..." at bounding box center [902, 185] width 187 height 34
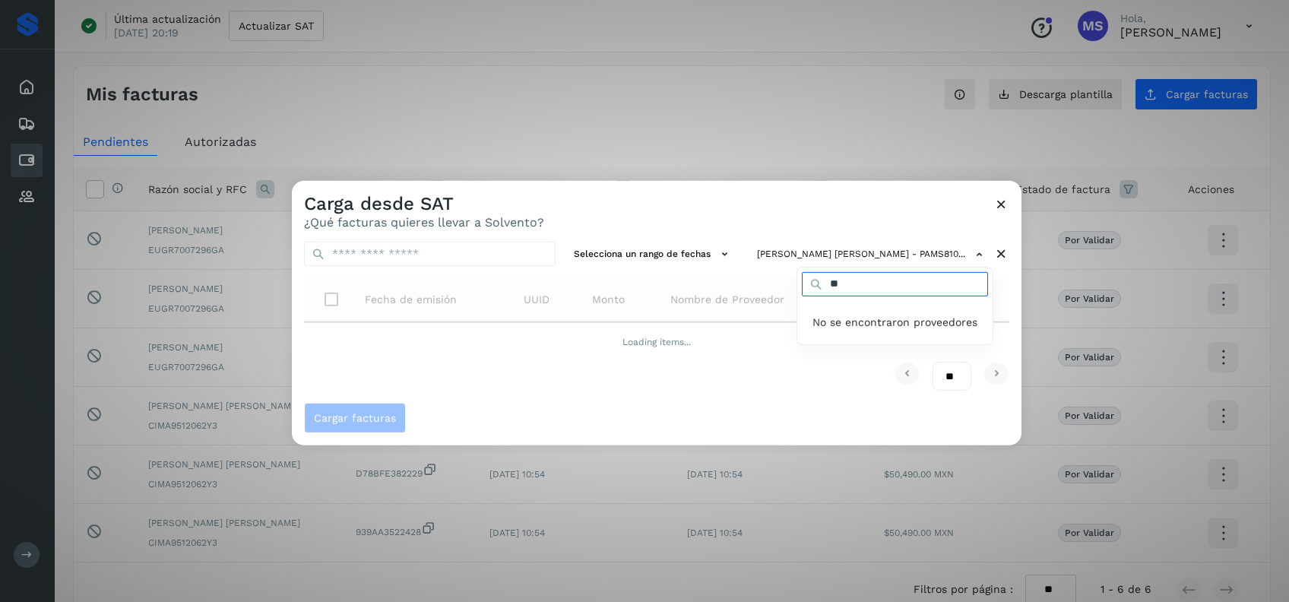
click at [864, 274] on input "**" at bounding box center [895, 284] width 186 height 24
